Goal: Task Accomplishment & Management: Complete application form

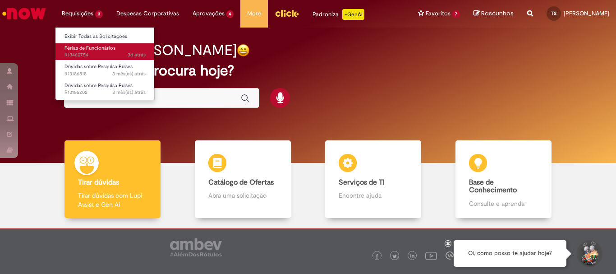
click at [84, 46] on span "Férias de Funcionários" at bounding box center [90, 48] width 51 height 7
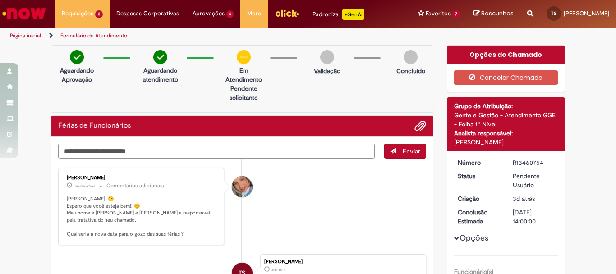
scroll to position [90, 0]
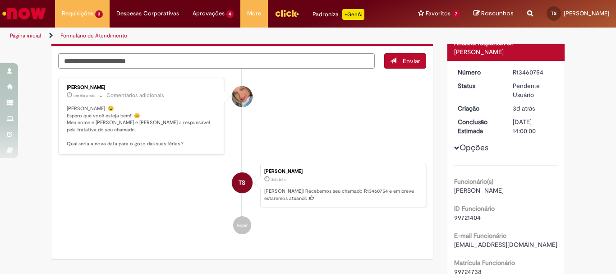
click at [203, 60] on textarea "Digite sua mensagem aqui..." at bounding box center [216, 60] width 317 height 15
type textarea "*"
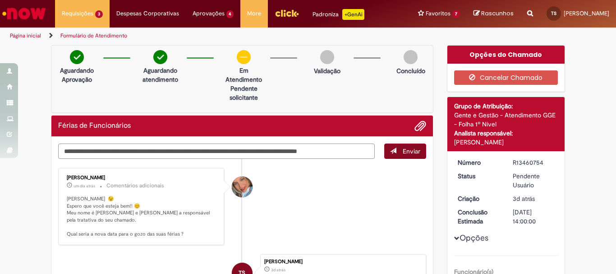
type textarea "**********"
click at [403, 152] on span "Enviar" at bounding box center [412, 151] width 18 height 8
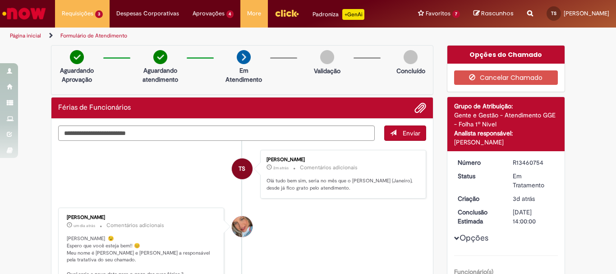
click at [422, 225] on li "[PERSON_NAME] um dia atrás um dia atrás Comentários adicionais Olá Tarcisio 😉 E…" at bounding box center [242, 246] width 368 height 77
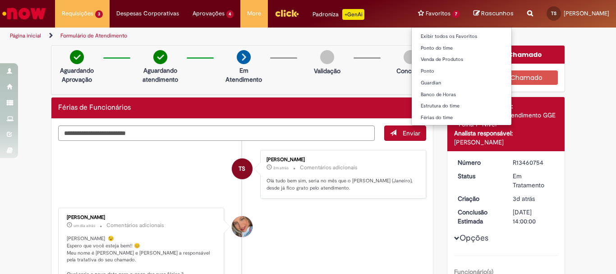
click at [435, 15] on li "Favoritos 7 Exibir todos os Favoritos Ponto do time Venda de Produtos [GEOGRAPH…" at bounding box center [440, 13] width 56 height 27
click at [428, 37] on link "Exibir todos os Favoritos" at bounding box center [462, 37] width 100 height 10
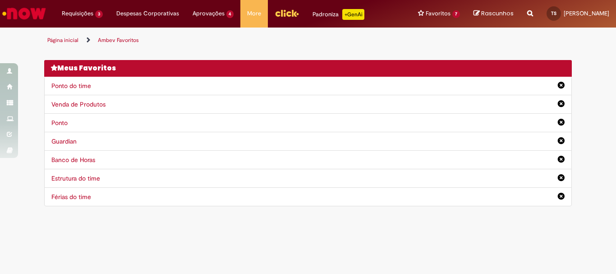
click at [246, 63] on div "Meus Favoritos" at bounding box center [308, 68] width 528 height 17
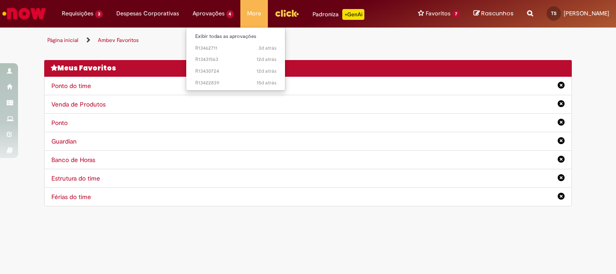
click at [202, 17] on li "Aprovações 4 Exibir todas as aprovações 3d atrás 3 dias atrás R13462711 12d atr…" at bounding box center [213, 13] width 55 height 27
click at [199, 53] on li "12d atrás 12 dias atrás R13431563" at bounding box center [235, 59] width 99 height 12
click at [199, 48] on span "3d atrás 3 dias atrás R13462711" at bounding box center [235, 48] width 81 height 7
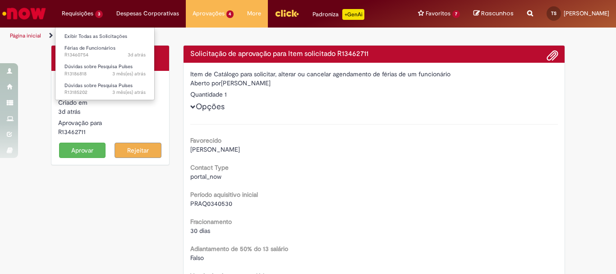
click at [91, 11] on li "Requisições 3 Exibir Todas as Solicitações Férias de Funcionários 3d atrás 3 di…" at bounding box center [82, 13] width 55 height 27
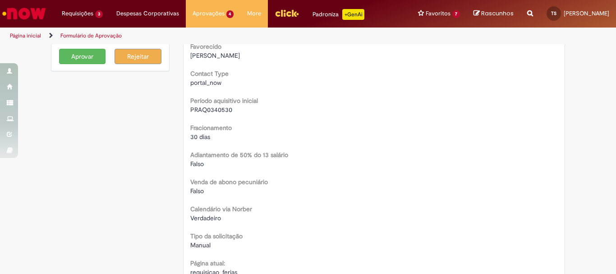
scroll to position [4, 0]
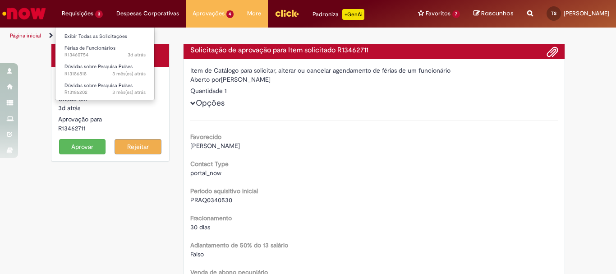
click at [83, 17] on li "Requisições 3 Exibir Todas as Solicitações Férias de Funcionários 3d atrás 3 di…" at bounding box center [82, 13] width 55 height 27
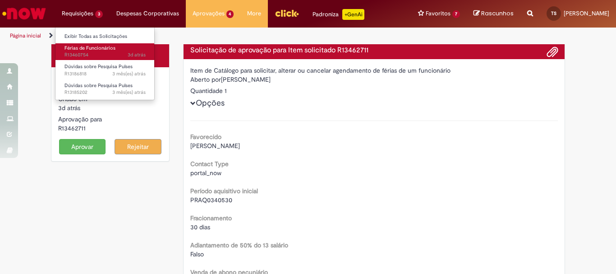
click at [82, 49] on span "Férias de Funcionários" at bounding box center [90, 48] width 51 height 7
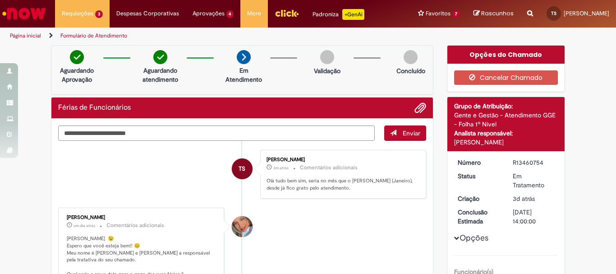
scroll to position [45, 0]
